Goal: Use online tool/utility

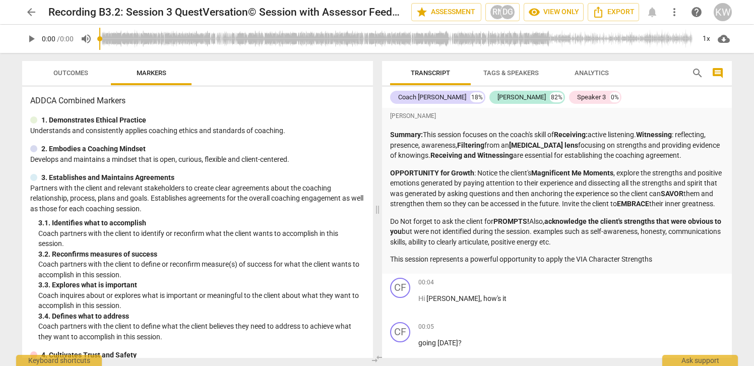
type input "0.45"
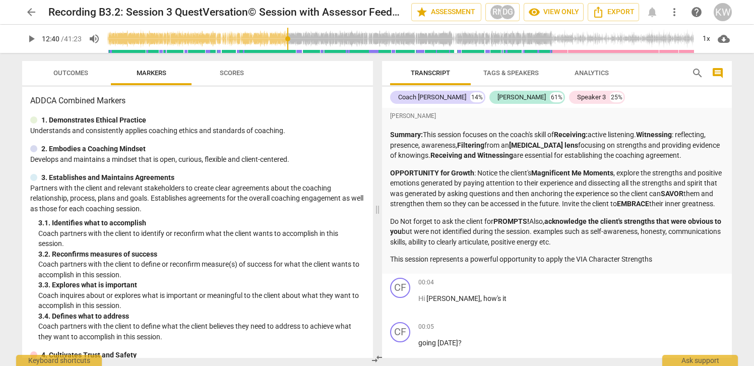
scroll to position [2410, 0]
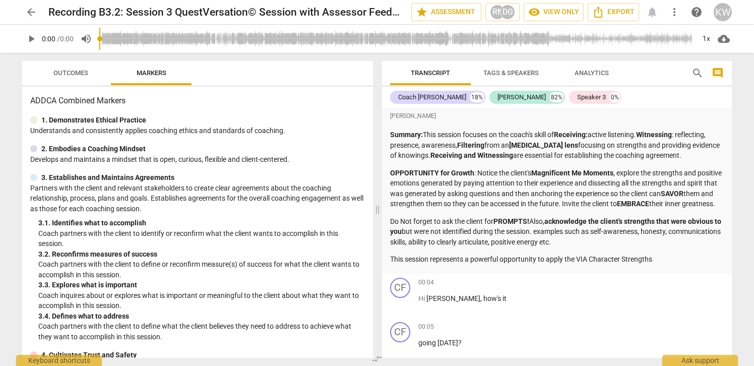
type input "0.45"
